Goal: Complete application form

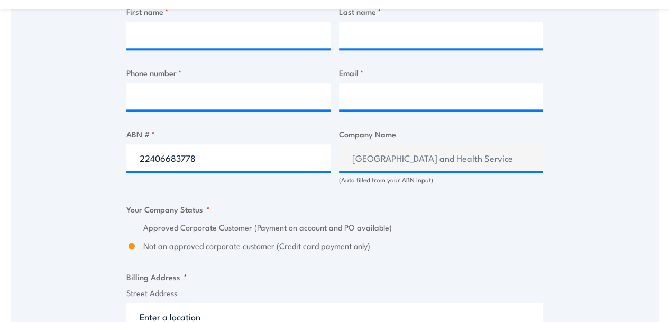
click at [227, 166] on input "22406683778" at bounding box center [228, 157] width 204 height 26
type input "41 630 027 632"
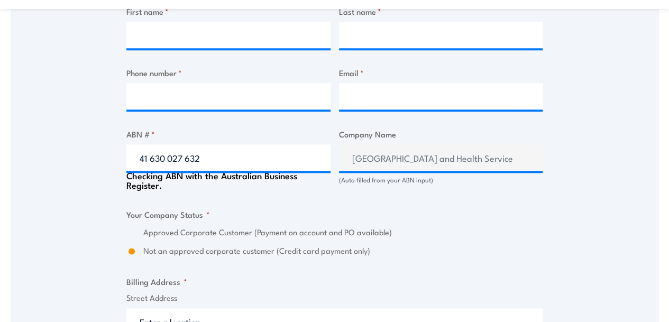
type input "THE TRUSTEE FOR CHIRNSIDE CENTA NO 2 TRUST"
radio input "true"
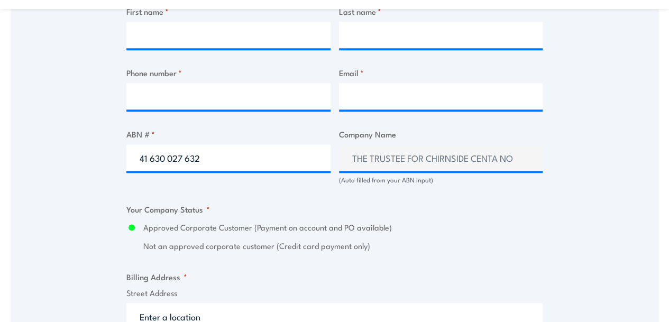
type input "41 630 027 632"
